Goal: Task Accomplishment & Management: Manage account settings

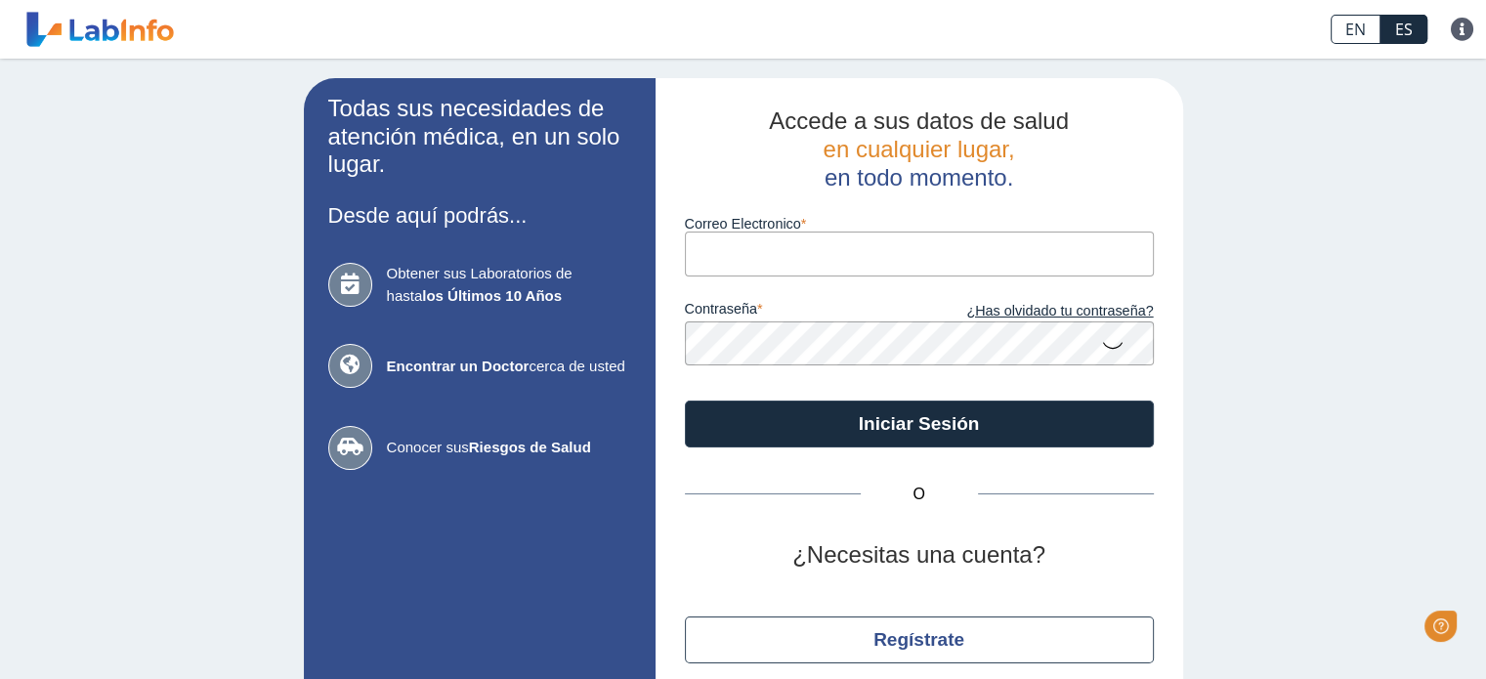
click at [795, 262] on input "Correo Electronico" at bounding box center [919, 254] width 469 height 44
type input "[EMAIL_ADDRESS][DOMAIN_NAME]"
click at [685, 401] on button "Iniciar Sesión" at bounding box center [919, 424] width 469 height 47
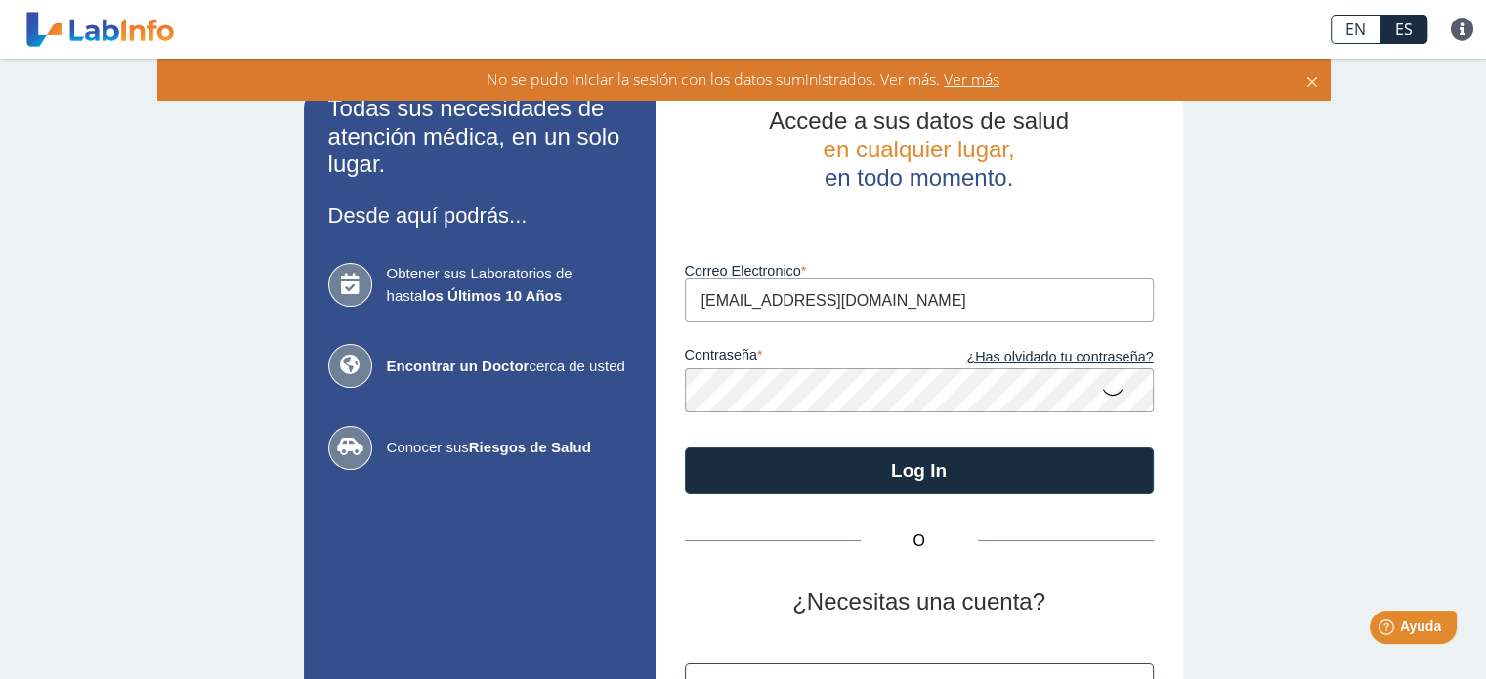
click at [1106, 392] on icon at bounding box center [1112, 391] width 23 height 38
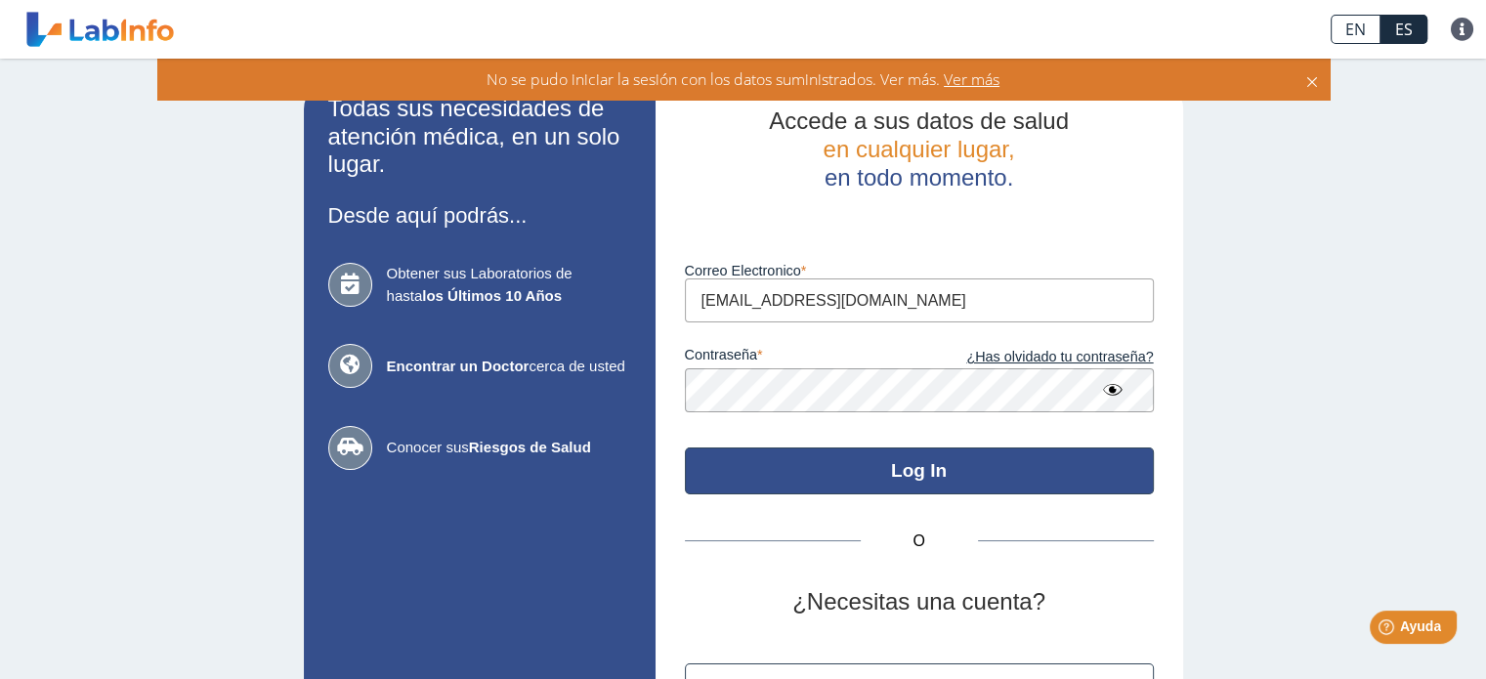
click at [940, 472] on button "Log In" at bounding box center [919, 470] width 469 height 47
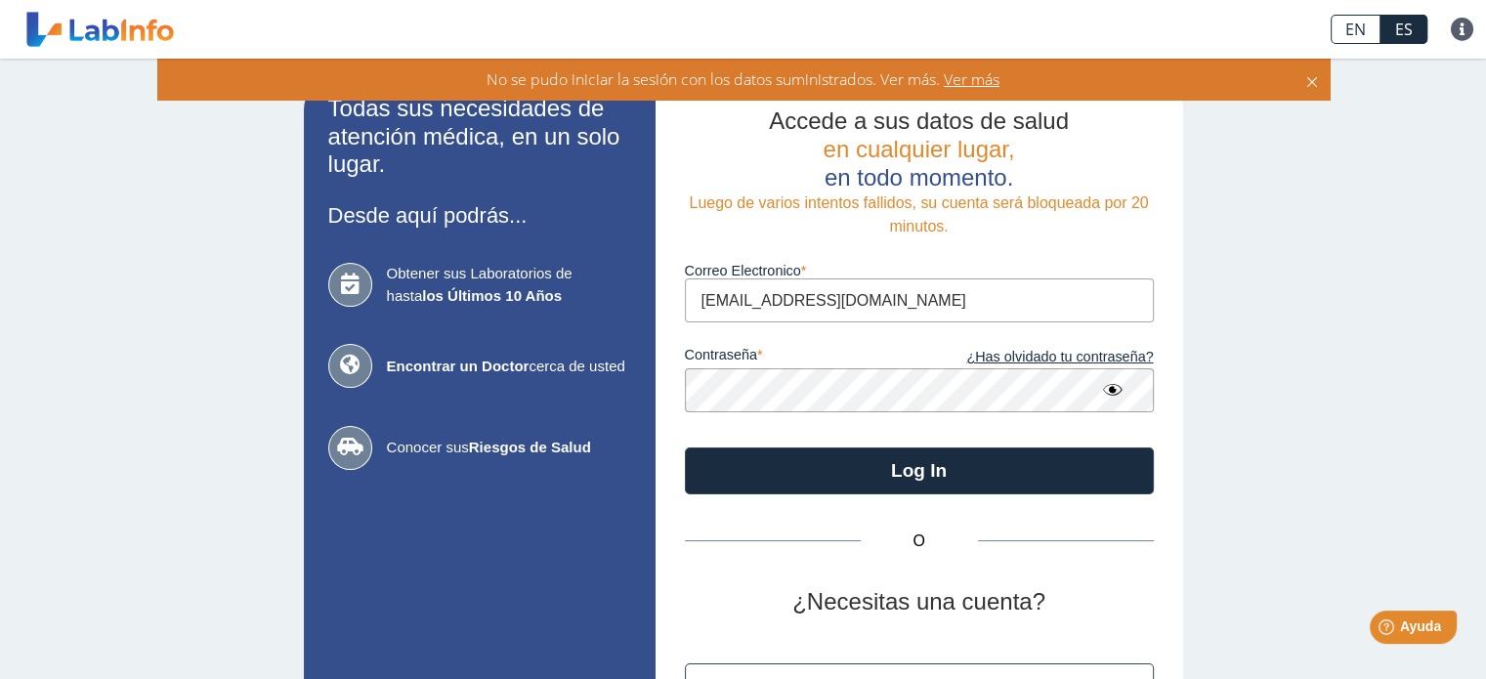
click at [439, 423] on app-login "Todas sus necesidades de atención médica, en un solo lugar. Desde aquí podrás..…" at bounding box center [743, 431] width 879 height 707
click at [685, 447] on button "Log In" at bounding box center [919, 470] width 469 height 47
